Goal: Find contact information: Find contact information

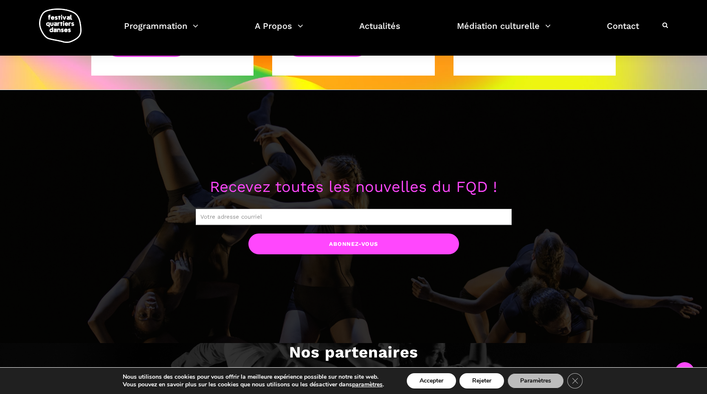
scroll to position [1346, 0]
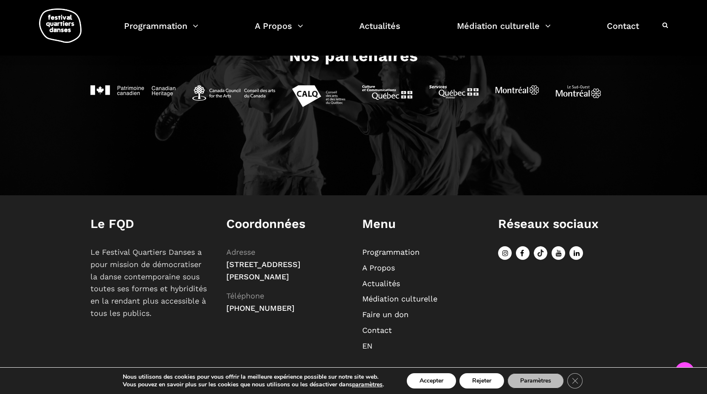
click at [379, 269] on link "A Propos" at bounding box center [378, 267] width 33 height 9
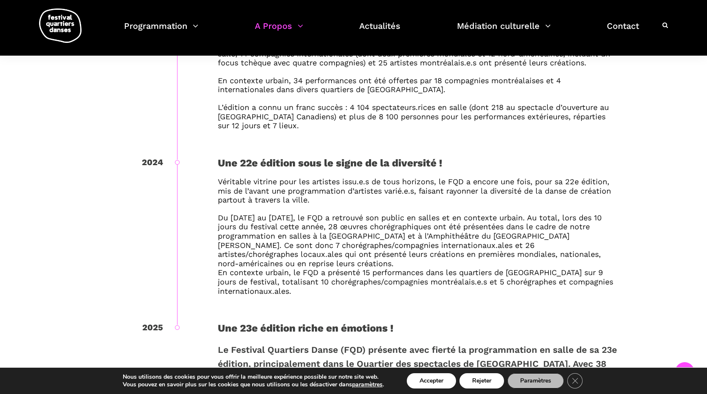
scroll to position [2086, 0]
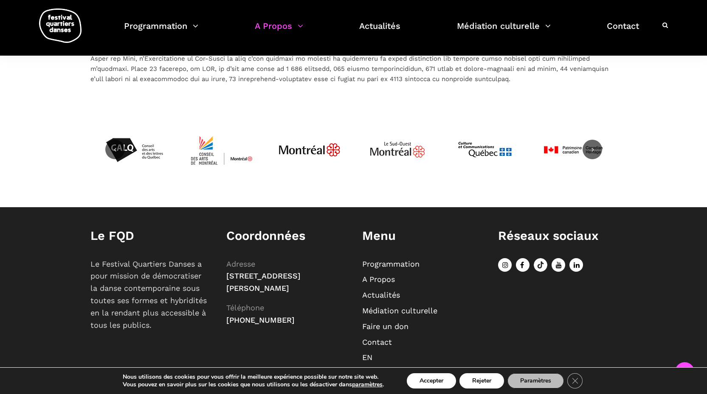
drag, startPoint x: 283, startPoint y: 271, endPoint x: 228, endPoint y: 260, distance: 55.6
click at [228, 271] on span "[STREET_ADDRESS][PERSON_NAME]" at bounding box center [263, 281] width 74 height 21
click at [240, 266] on p "Adresse [STREET_ADDRESS][PERSON_NAME] Téléphone [PHONE_NUMBER]" at bounding box center [285, 292] width 119 height 68
drag, startPoint x: 283, startPoint y: 274, endPoint x: 218, endPoint y: 262, distance: 66.5
click at [218, 262] on div "Coordonnées Adresse [STREET_ADDRESS][PERSON_NAME] Téléphone [PHONE_NUMBER]" at bounding box center [286, 280] width 136 height 102
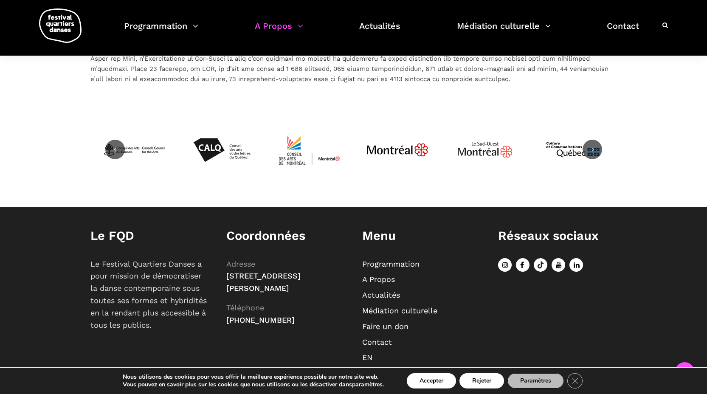
copy span "75, Square Sir-[PERSON_NAME]"
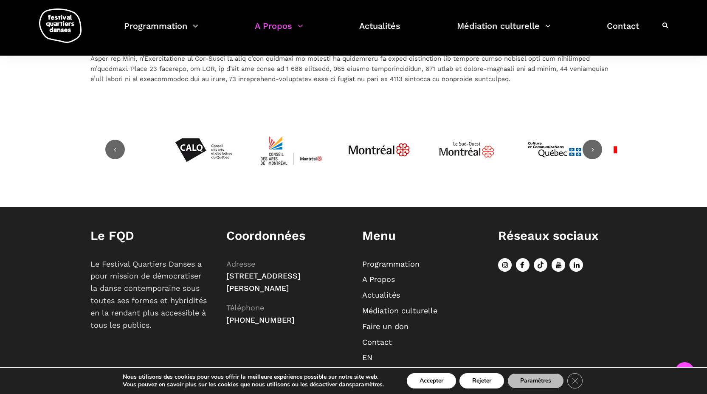
drag, startPoint x: 290, startPoint y: 274, endPoint x: 294, endPoint y: 282, distance: 9.5
click at [294, 282] on p "Adresse [STREET_ADDRESS][PERSON_NAME] Téléphone [PHONE_NUMBER]" at bounding box center [285, 292] width 119 height 68
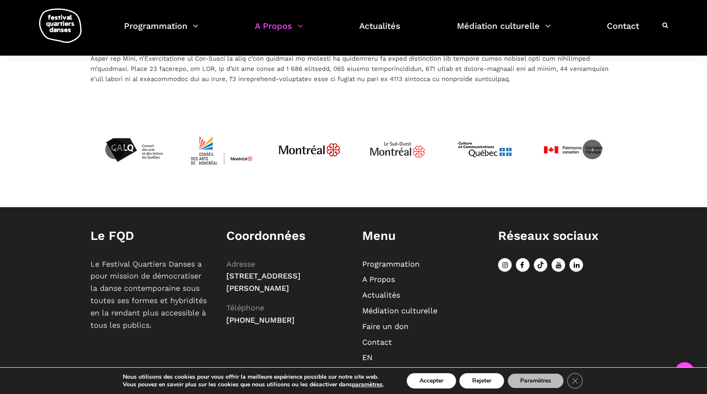
copy span "Montréal (Québec) H4C 3A1"
